Goal: Task Accomplishment & Management: Complete application form

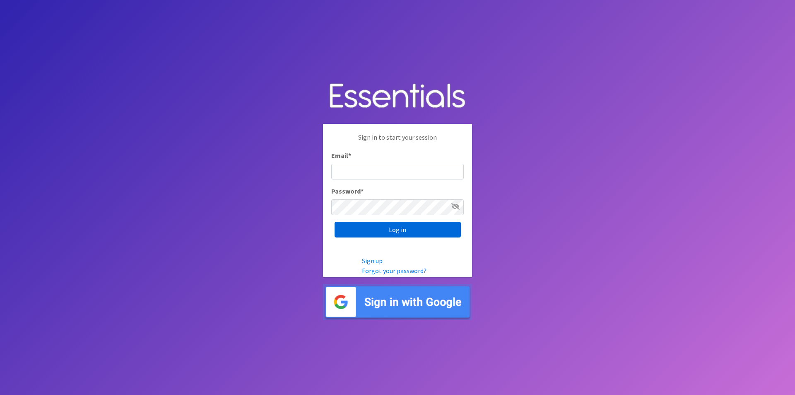
type input "[PERSON_NAME][EMAIL_ADDRESS][DOMAIN_NAME]"
click at [402, 227] on input "Log in" at bounding box center [398, 230] width 126 height 16
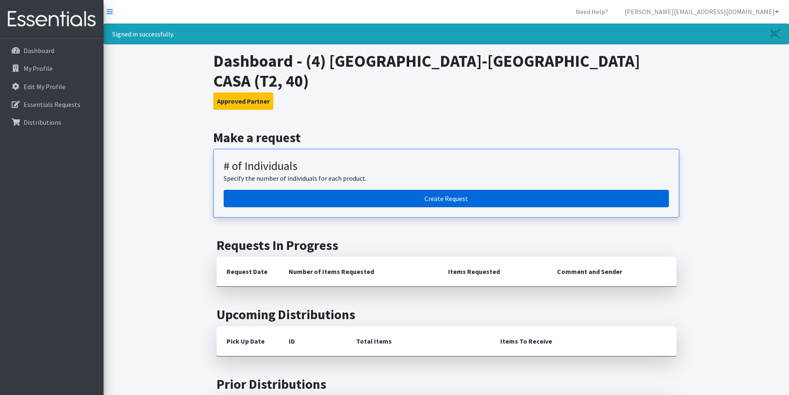
click at [453, 190] on link "Create Request" at bounding box center [446, 198] width 445 height 17
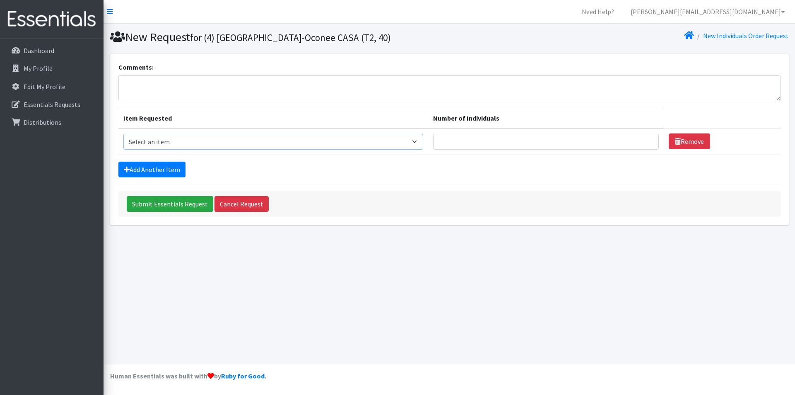
click at [231, 141] on select "Select an item A: Babies - Size 0 (Preemie) A: Babies - Size 01 (newborn) A: Ba…" at bounding box center [273, 142] width 300 height 16
select select "5610"
click at [123, 134] on select "Select an item A: Babies - Size 0 (Preemie) A: Babies - Size 01 (newborn) A: Ba…" at bounding box center [273, 142] width 300 height 16
type input "1"
click at [645, 140] on input "1" at bounding box center [546, 142] width 226 height 16
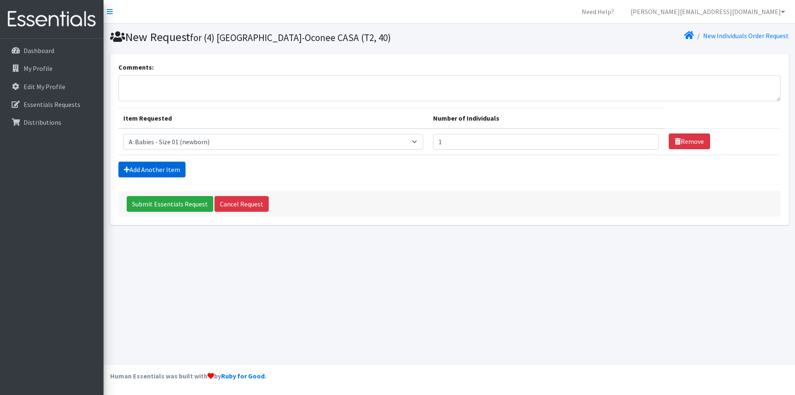
click at [156, 169] on link "Add Another Item" at bounding box center [151, 169] width 67 height 16
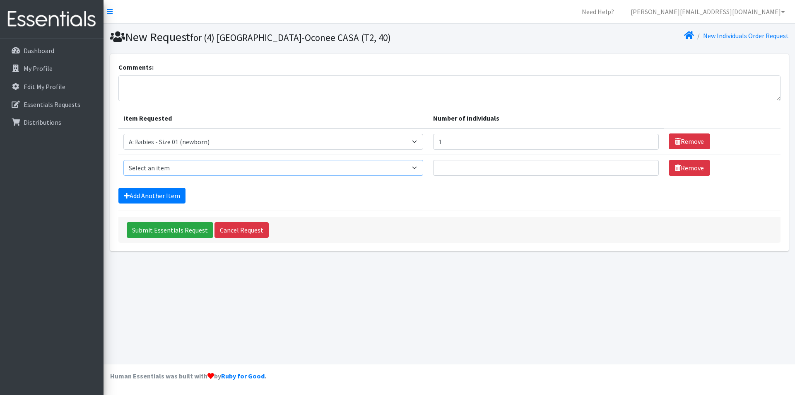
click at [156, 169] on select "Select an item A: Babies - Size 0 (Preemie) A: Babies - Size 01 (newborn) A: Ba…" at bounding box center [273, 168] width 300 height 16
select select "5611"
click at [123, 160] on select "Select an item A: Babies - Size 0 (Preemie) A: Babies - Size 01 (newborn) A: Ba…" at bounding box center [273, 168] width 300 height 16
type input "1"
click at [645, 166] on input "1" at bounding box center [546, 168] width 226 height 16
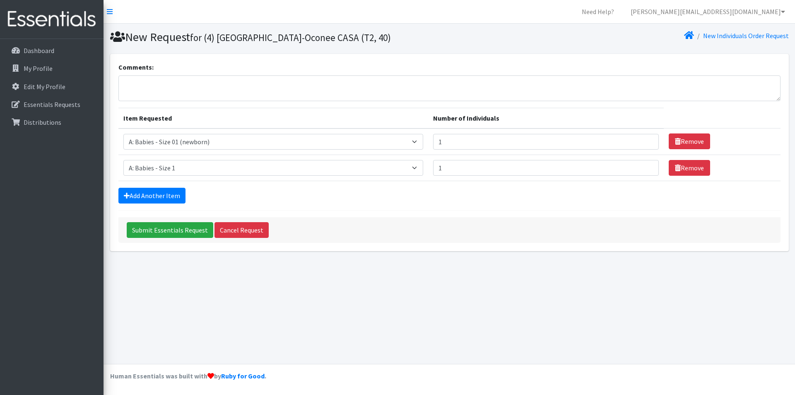
click at [559, 195] on div "Add Another Item" at bounding box center [449, 196] width 662 height 16
click at [149, 190] on link "Add Another Item" at bounding box center [151, 196] width 67 height 16
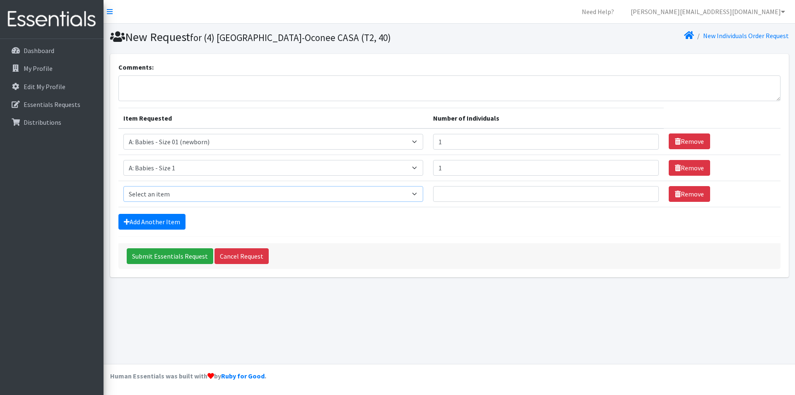
click at [419, 193] on select "Select an item A: Babies - Size 0 (Preemie) A: Babies - Size 01 (newborn) A: Ba…" at bounding box center [273, 194] width 300 height 16
select select "5612"
click at [123, 186] on select "Select an item A: Babies - Size 0 (Preemie) A: Babies - Size 01 (newborn) A: Ba…" at bounding box center [273, 194] width 300 height 16
click at [644, 192] on input "1" at bounding box center [546, 194] width 226 height 16
click at [644, 192] on input "2" at bounding box center [546, 194] width 226 height 16
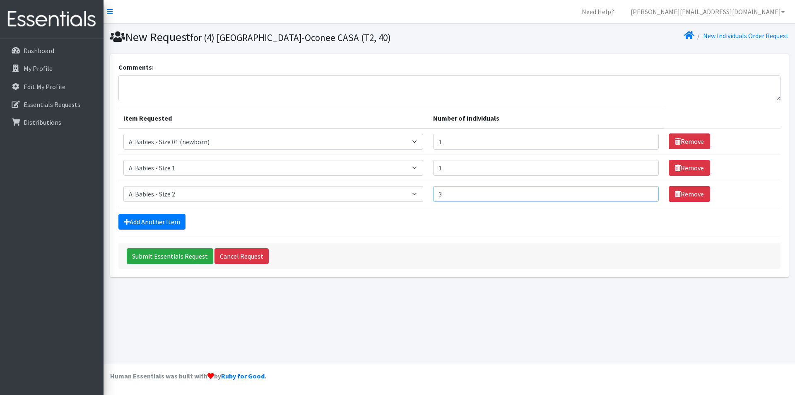
type input "3"
click at [644, 192] on input "3" at bounding box center [546, 194] width 226 height 16
click at [517, 234] on form "Comments: Item Requested Number of Individuals Item Requested Select an item A:…" at bounding box center [449, 165] width 662 height 207
click at [160, 223] on link "Add Another Item" at bounding box center [151, 222] width 67 height 16
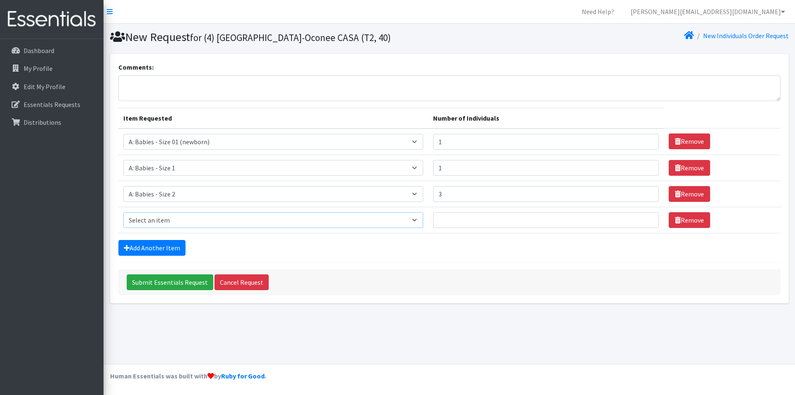
click at [278, 218] on select "Select an item A: Babies - Size 0 (Preemie) A: Babies - Size 01 (newborn) A: Ba…" at bounding box center [273, 220] width 300 height 16
select select "5613"
click at [123, 212] on select "Select an item A: Babies - Size 0 (Preemie) A: Babies - Size 01 (newborn) A: Ba…" at bounding box center [273, 220] width 300 height 16
click at [644, 218] on input "1" at bounding box center [546, 220] width 226 height 16
type input "2"
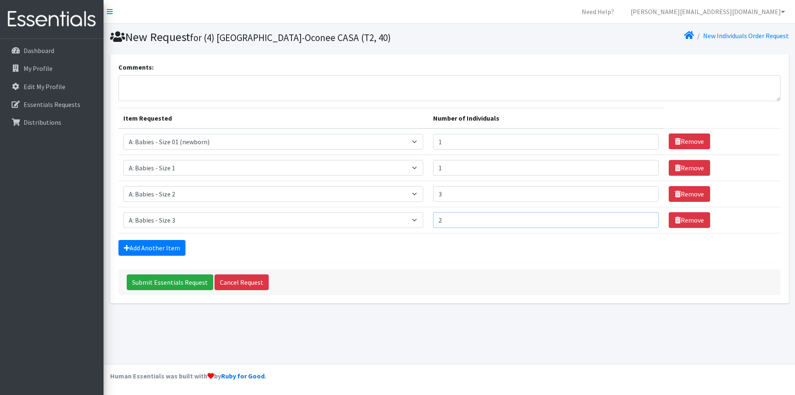
click at [644, 218] on input "2" at bounding box center [546, 220] width 226 height 16
click at [600, 241] on div "Add Another Item" at bounding box center [449, 248] width 662 height 16
click at [156, 248] on link "Add Another Item" at bounding box center [151, 248] width 67 height 16
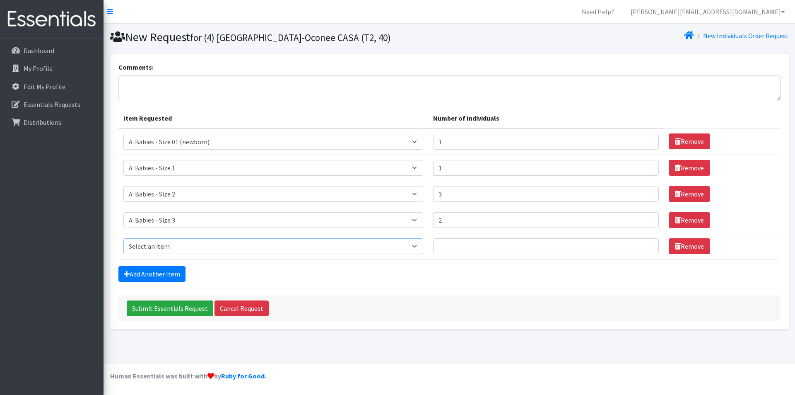
click at [210, 245] on select "Select an item A: Babies - Size 0 (Preemie) A: Babies - Size 01 (newborn) A: Ba…" at bounding box center [273, 246] width 300 height 16
select select "5616"
click at [123, 238] on select "Select an item A: Babies - Size 0 (Preemie) A: Babies - Size 01 (newborn) A: Ba…" at bounding box center [273, 246] width 300 height 16
click at [645, 243] on input "1" at bounding box center [546, 246] width 226 height 16
click at [645, 243] on input "2" at bounding box center [546, 246] width 226 height 16
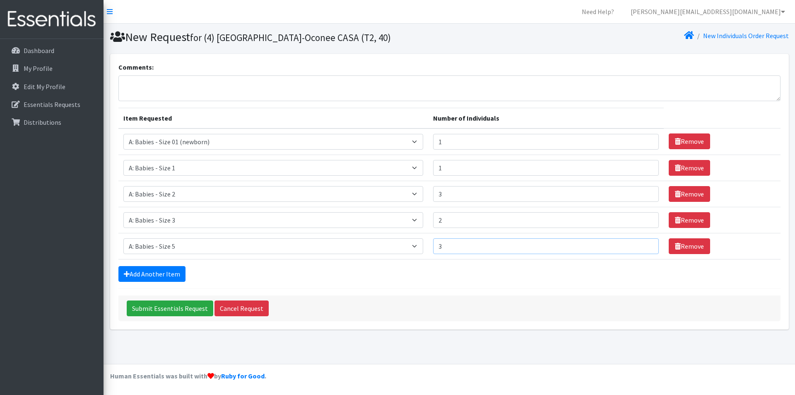
type input "3"
click at [644, 245] on input "3" at bounding box center [546, 246] width 226 height 16
click at [566, 278] on div "Add Another Item" at bounding box center [449, 274] width 662 height 16
click at [179, 277] on link "Add Another Item" at bounding box center [151, 274] width 67 height 16
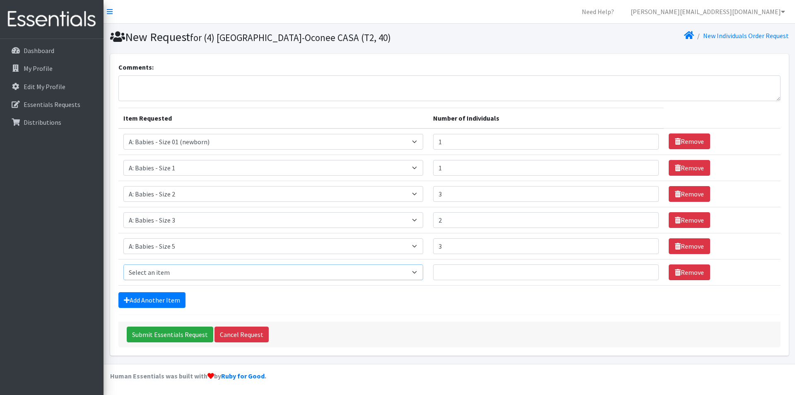
click at [251, 275] on select "Select an item A: Babies - Size 0 (Preemie) A: Babies - Size 01 (newborn) A: Ba…" at bounding box center [273, 272] width 300 height 16
select select "5617"
click at [123, 264] on select "Select an item A: Babies - Size 0 (Preemie) A: Babies - Size 01 (newborn) A: Ba…" at bounding box center [273, 272] width 300 height 16
type input "1"
click at [643, 269] on input "1" at bounding box center [546, 272] width 226 height 16
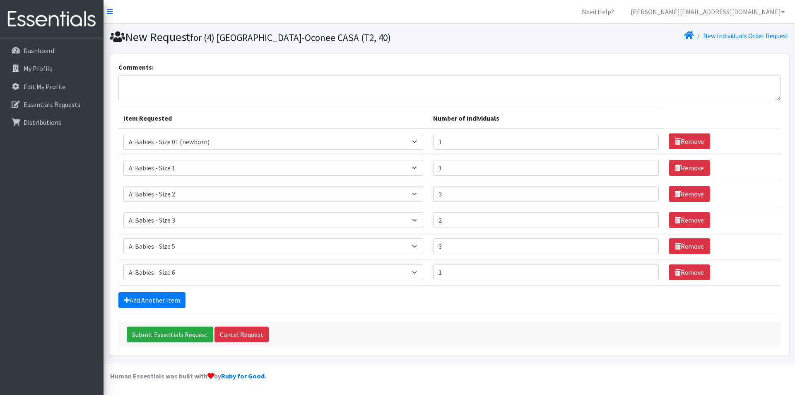
click at [446, 305] on div "Add Another Item" at bounding box center [449, 300] width 662 height 16
click at [130, 294] on link "Add Another Item" at bounding box center [151, 300] width 67 height 16
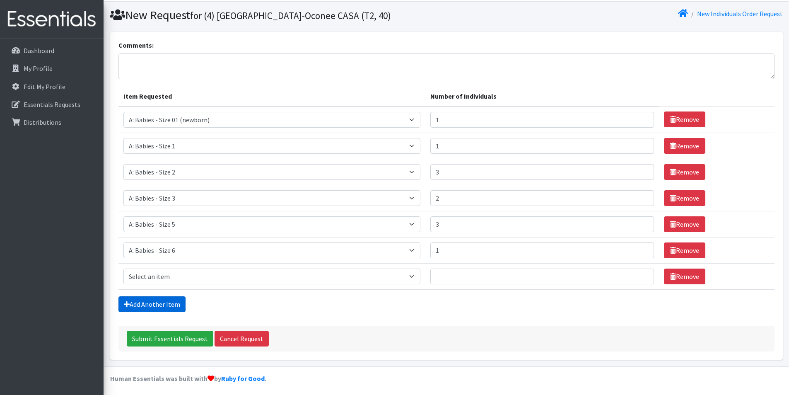
scroll to position [24, 0]
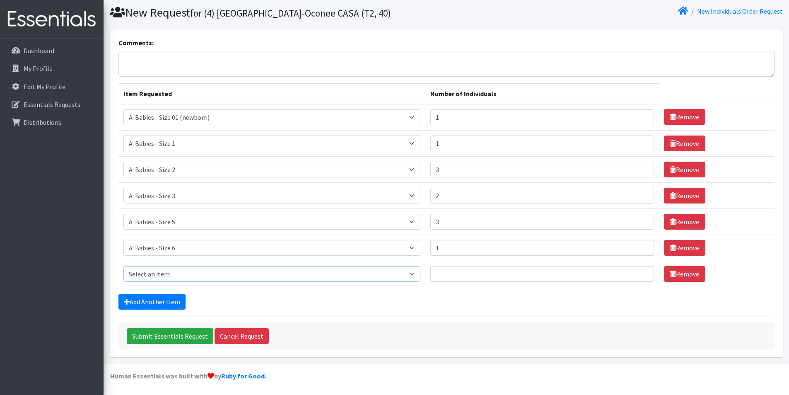
click at [179, 277] on select "Select an item A: Babies - Size 0 (Preemie) A: Babies - Size 01 (newborn) A: Ba…" at bounding box center [271, 274] width 297 height 16
select select "8888"
click at [123, 266] on select "Select an item A: Babies - Size 0 (Preemie) A: Babies - Size 01 (newborn) A: Ba…" at bounding box center [271, 274] width 297 height 16
click at [639, 272] on input "1" at bounding box center [542, 274] width 224 height 16
click at [639, 272] on input "2" at bounding box center [542, 274] width 224 height 16
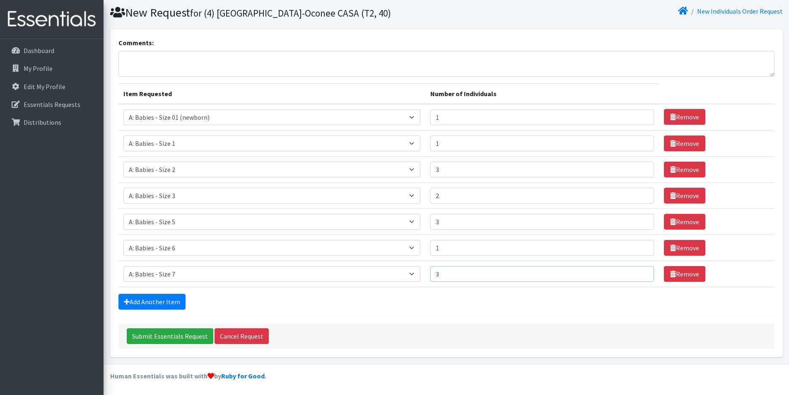
click at [639, 272] on input "3" at bounding box center [542, 274] width 224 height 16
type input "4"
click at [639, 272] on input "4" at bounding box center [542, 274] width 224 height 16
click at [522, 309] on form "Comments: Item Requested Number of Individuals Item Requested Select an item A:…" at bounding box center [446, 193] width 656 height 311
click at [137, 308] on link "Add Another Item" at bounding box center [151, 302] width 67 height 16
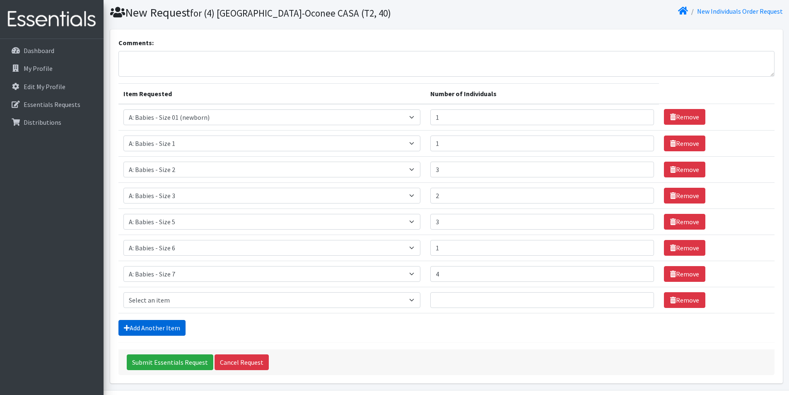
scroll to position [51, 0]
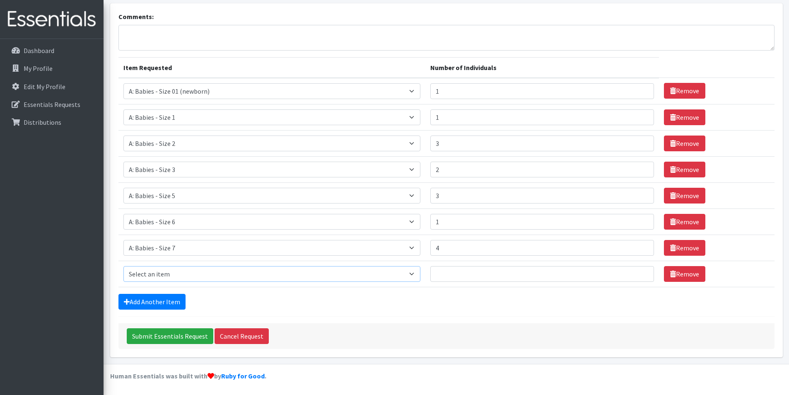
click at [185, 278] on select "Select an item A: Babies - Size 0 (Preemie) A: Babies - Size 01 (newborn) A: Ba…" at bounding box center [271, 274] width 297 height 16
select select "5598"
click at [123, 266] on select "Select an item A: Babies - Size 0 (Preemie) A: Babies - Size 01 (newborn) A: Ba…" at bounding box center [271, 274] width 297 height 16
click at [639, 271] on input "1" at bounding box center [542, 274] width 224 height 16
type input "2"
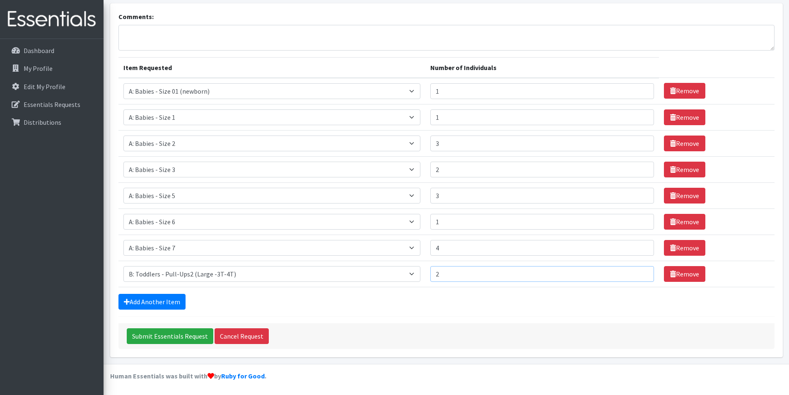
click at [639, 271] on input "2" at bounding box center [542, 274] width 224 height 16
click at [533, 301] on div "Add Another Item" at bounding box center [446, 302] width 656 height 16
click at [137, 301] on link "Add Another Item" at bounding box center [151, 302] width 67 height 16
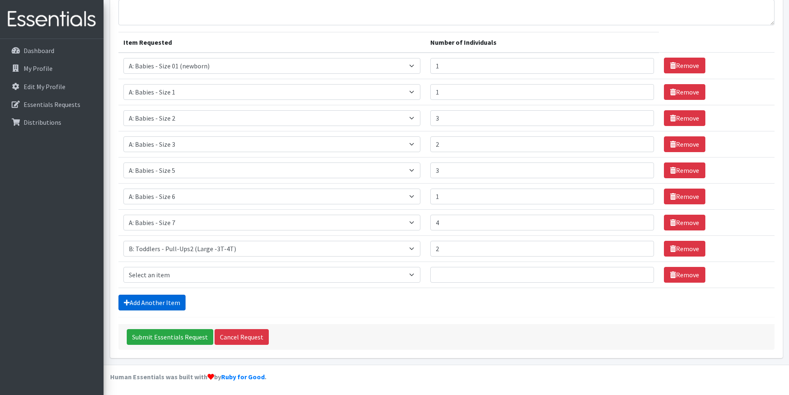
scroll to position [77, 0]
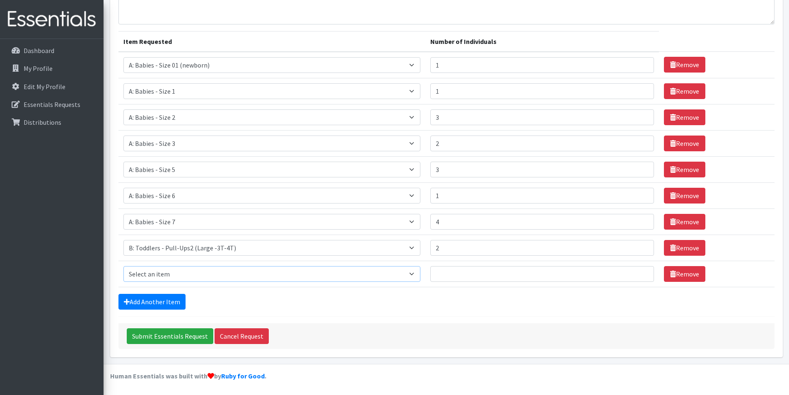
click at [217, 269] on select "Select an item A: Babies - Size 0 (Preemie) A: Babies - Size 01 (newborn) A: Ba…" at bounding box center [271, 274] width 297 height 16
select select "5597"
click at [123, 266] on select "Select an item A: Babies - Size 0 (Preemie) A: Babies - Size 01 (newborn) A: Ba…" at bounding box center [271, 274] width 297 height 16
type input "1"
click at [640, 272] on input "1" at bounding box center [542, 274] width 224 height 16
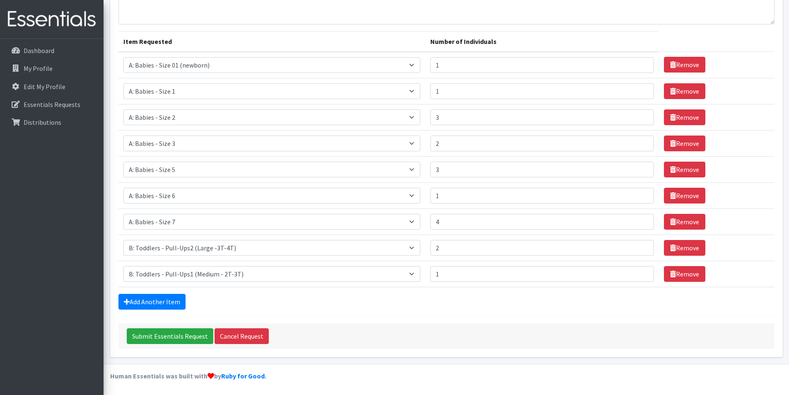
click at [275, 299] on div "Add Another Item" at bounding box center [446, 302] width 656 height 16
click at [162, 299] on link "Add Another Item" at bounding box center [151, 302] width 67 height 16
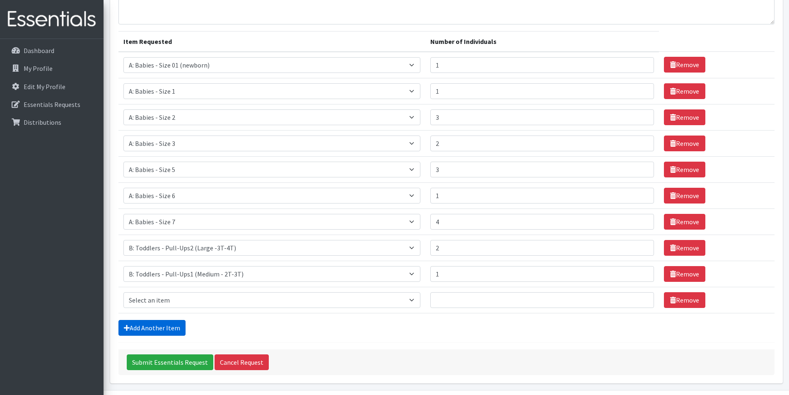
scroll to position [103, 0]
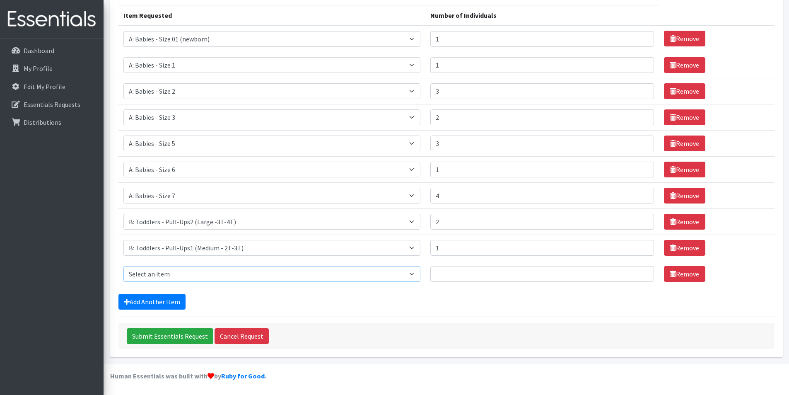
click at [222, 270] on select "Select an item A: Babies - Size 0 (Preemie) A: Babies - Size 01 (newborn) A: Ba…" at bounding box center [271, 274] width 297 height 16
select select "5599"
click at [123, 266] on select "Select an item A: Babies - Size 0 (Preemie) A: Babies - Size 01 (newborn) A: Ba…" at bounding box center [271, 274] width 297 height 16
type input "1"
click at [640, 271] on input "1" at bounding box center [542, 274] width 224 height 16
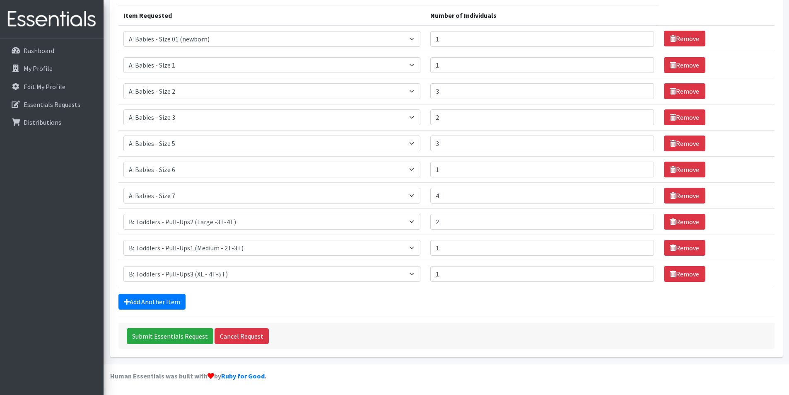
click at [301, 313] on form "Comments: Item Requested Number of Individuals Item Requested Select an item A:…" at bounding box center [446, 153] width 656 height 389
click at [139, 300] on link "Add Another Item" at bounding box center [151, 302] width 67 height 16
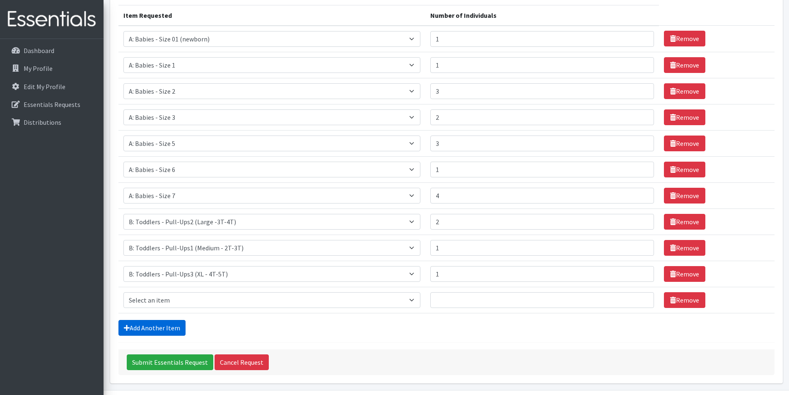
scroll to position [129, 0]
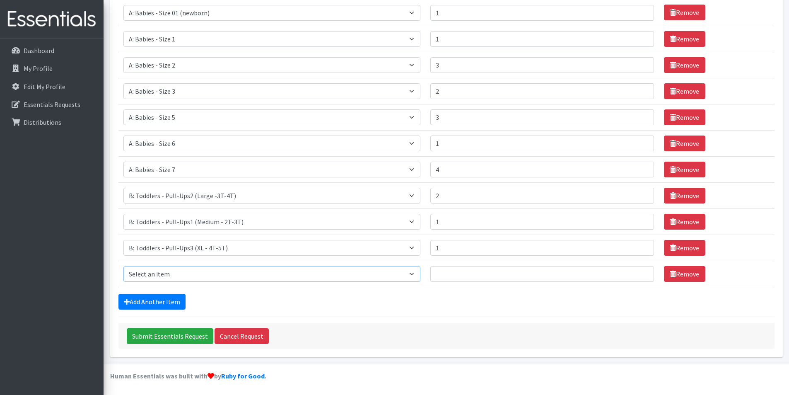
click at [239, 274] on select "Select an item A: Babies - Size 0 (Preemie) A: Babies - Size 01 (newborn) A: Ba…" at bounding box center [271, 274] width 297 height 16
click at [246, 297] on div "Add Another Item" at bounding box center [446, 302] width 656 height 16
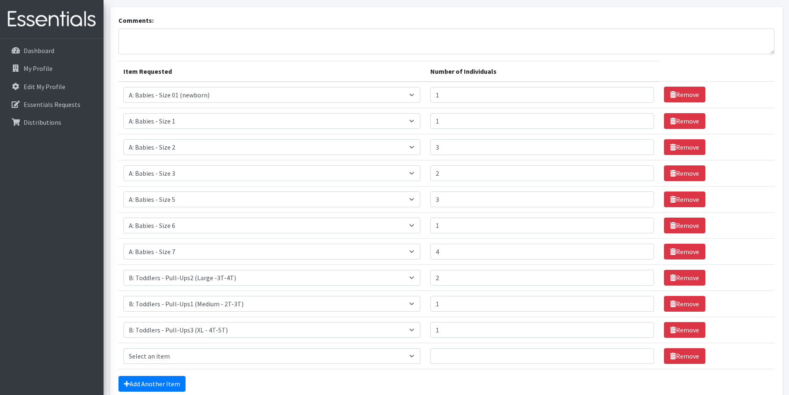
scroll to position [46, 0]
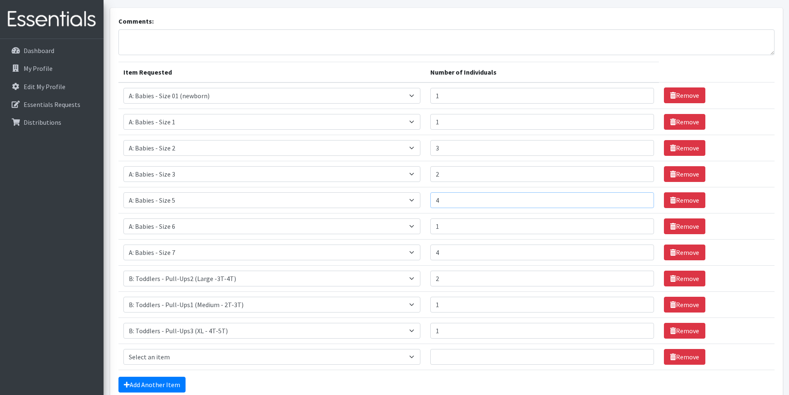
type input "4"
click at [640, 199] on input "4" at bounding box center [542, 200] width 224 height 16
click at [639, 250] on input "5" at bounding box center [542, 252] width 224 height 16
type input "4"
click at [641, 255] on input "4" at bounding box center [542, 252] width 224 height 16
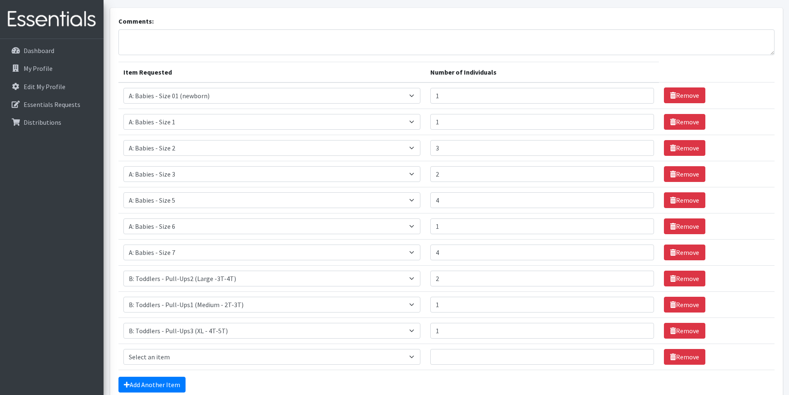
click at [386, 375] on form "Comments: Item Requested Number of Individuals Item Requested Select an item A:…" at bounding box center [446, 223] width 656 height 415
click at [677, 352] on link "Remove" at bounding box center [684, 357] width 41 height 16
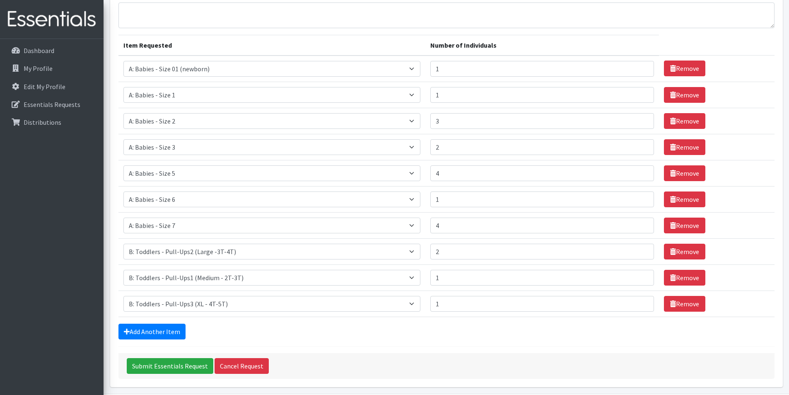
scroll to position [87, 0]
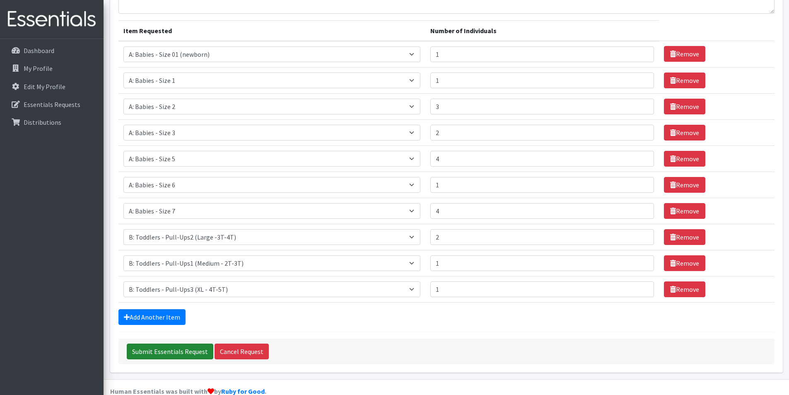
click at [173, 354] on input "Submit Essentials Request" at bounding box center [170, 351] width 87 height 16
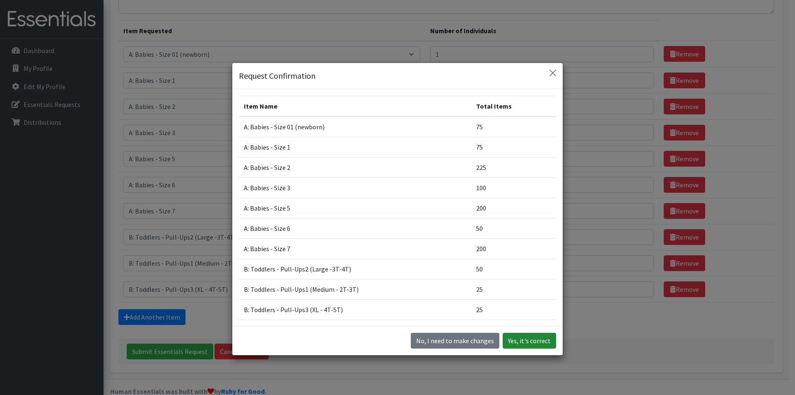
click at [535, 338] on button "Yes, it's correct" at bounding box center [529, 341] width 53 height 16
